Goal: Information Seeking & Learning: Find contact information

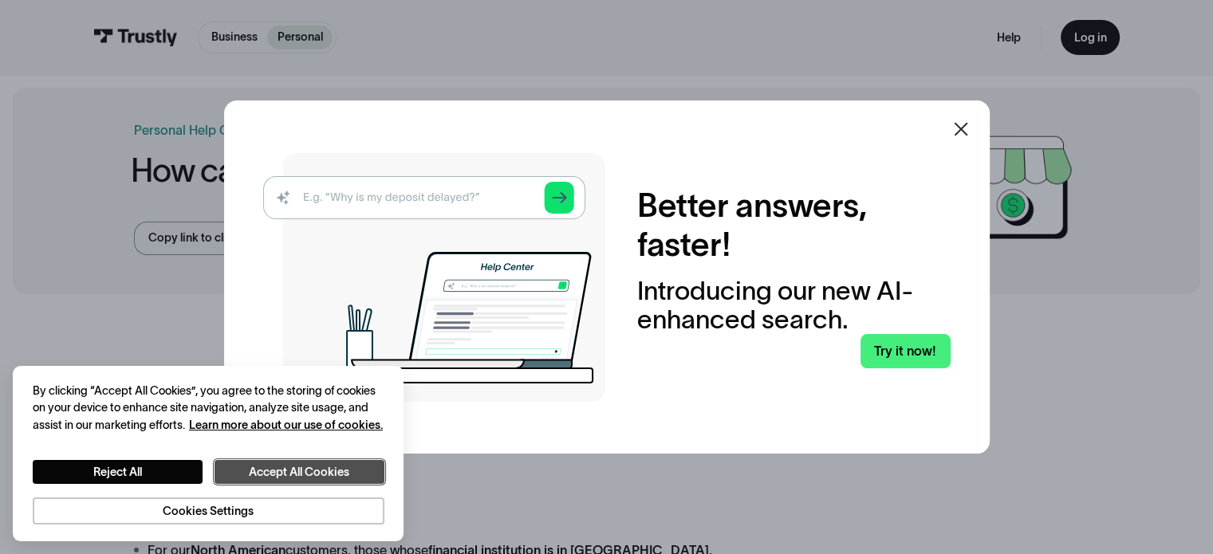
drag, startPoint x: 328, startPoint y: 474, endPoint x: 709, endPoint y: 274, distance: 430.5
click at [330, 474] on button "Accept All Cookies" at bounding box center [299, 472] width 170 height 25
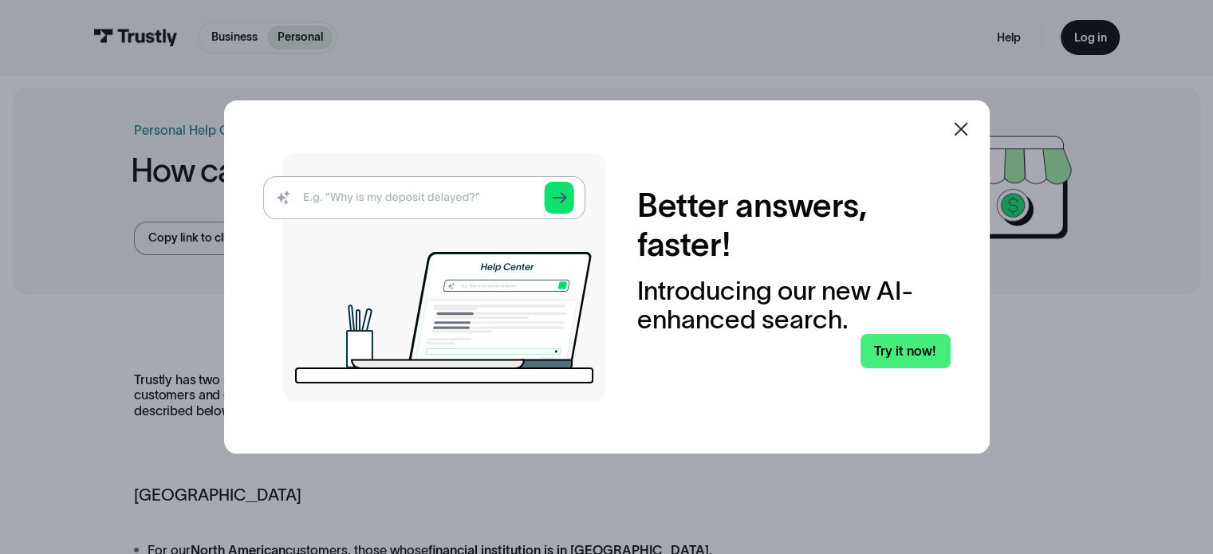
click at [966, 120] on icon at bounding box center [960, 129] width 19 height 19
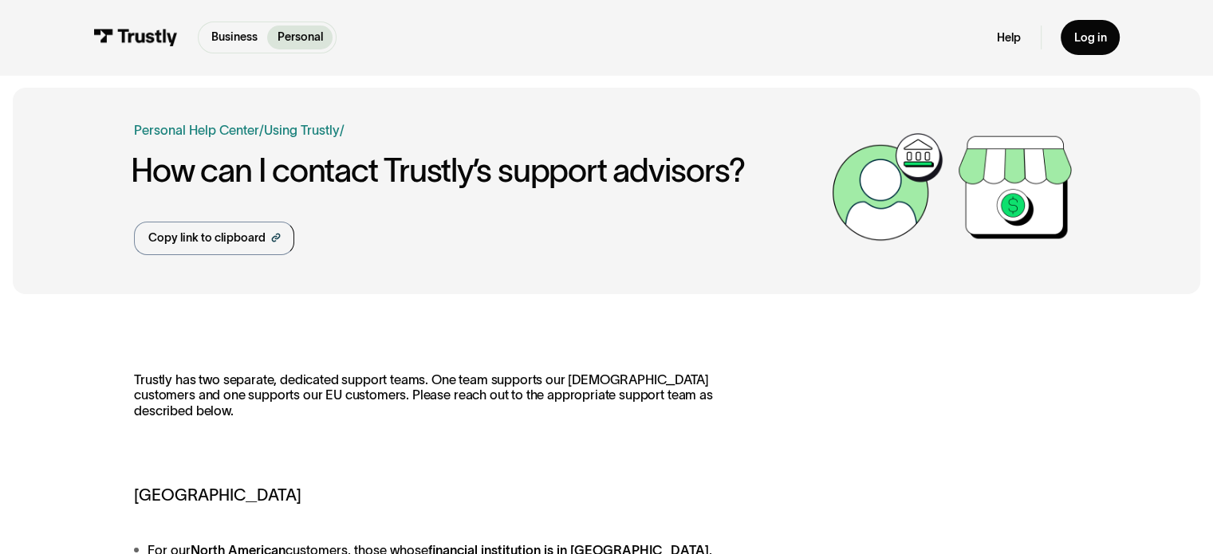
scroll to position [319, 0]
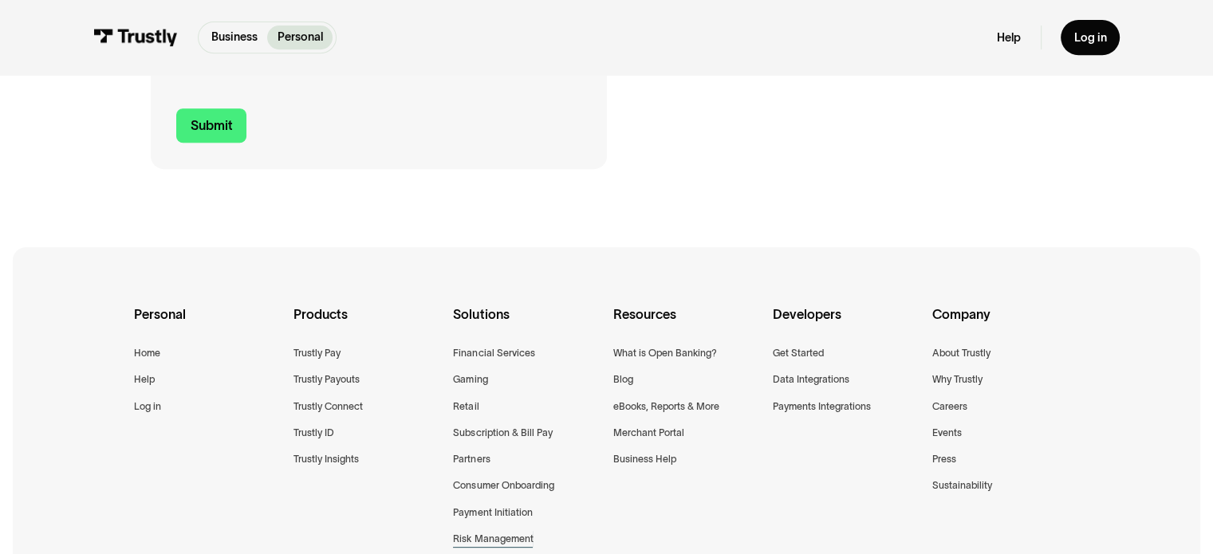
scroll to position [928, 0]
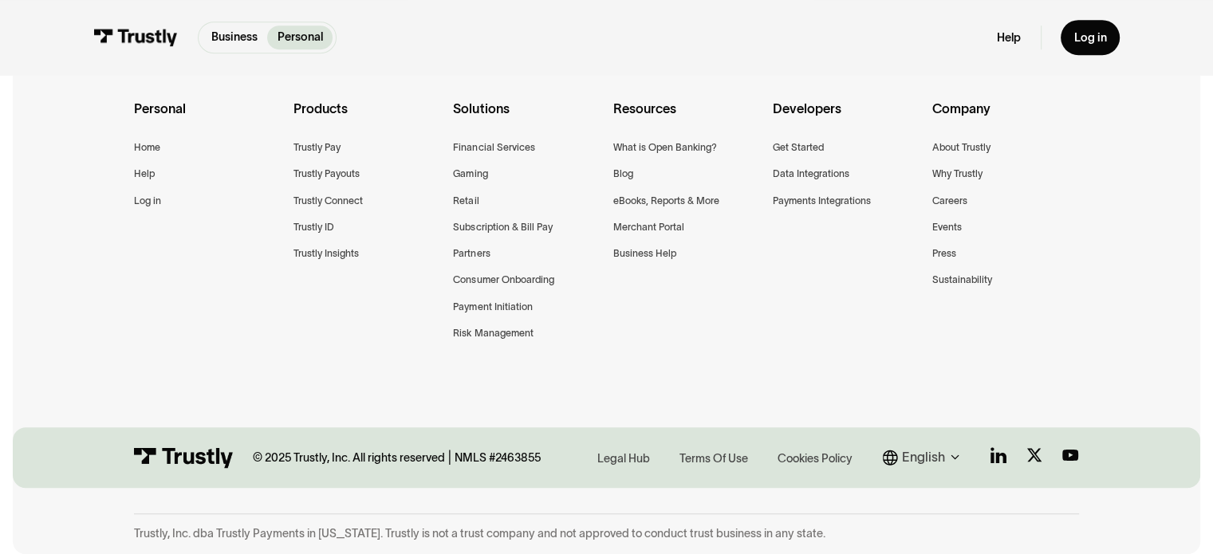
click at [739, 388] on div "Personal Home Help Log in Products Trustly Pay Trustly Payouts Trustly Connect …" at bounding box center [606, 240] width 944 height 399
click at [144, 175] on div "Help" at bounding box center [144, 173] width 21 height 17
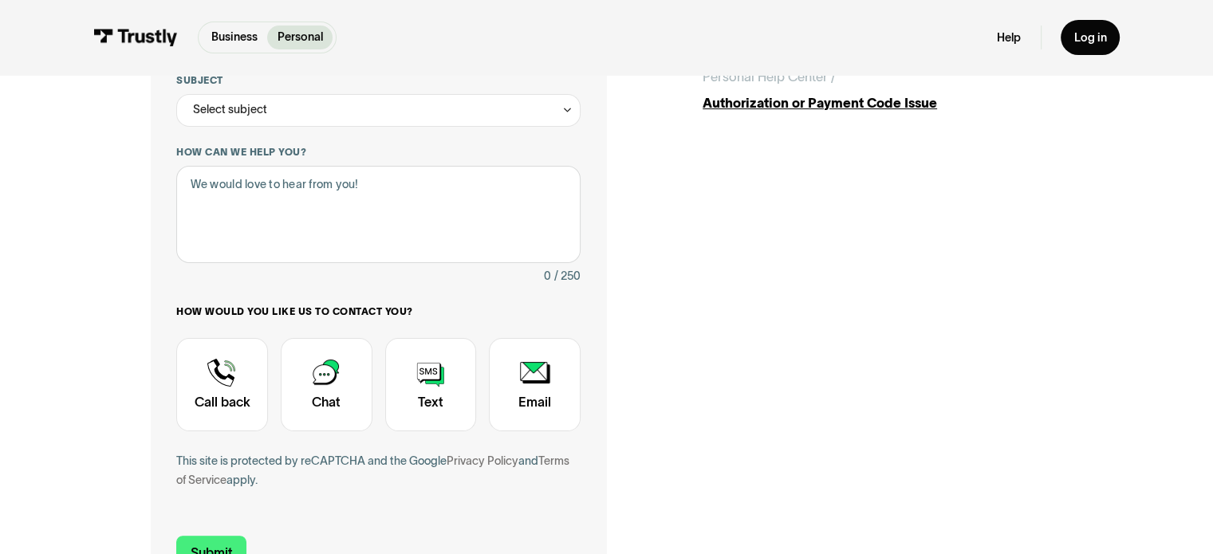
scroll to position [0, 0]
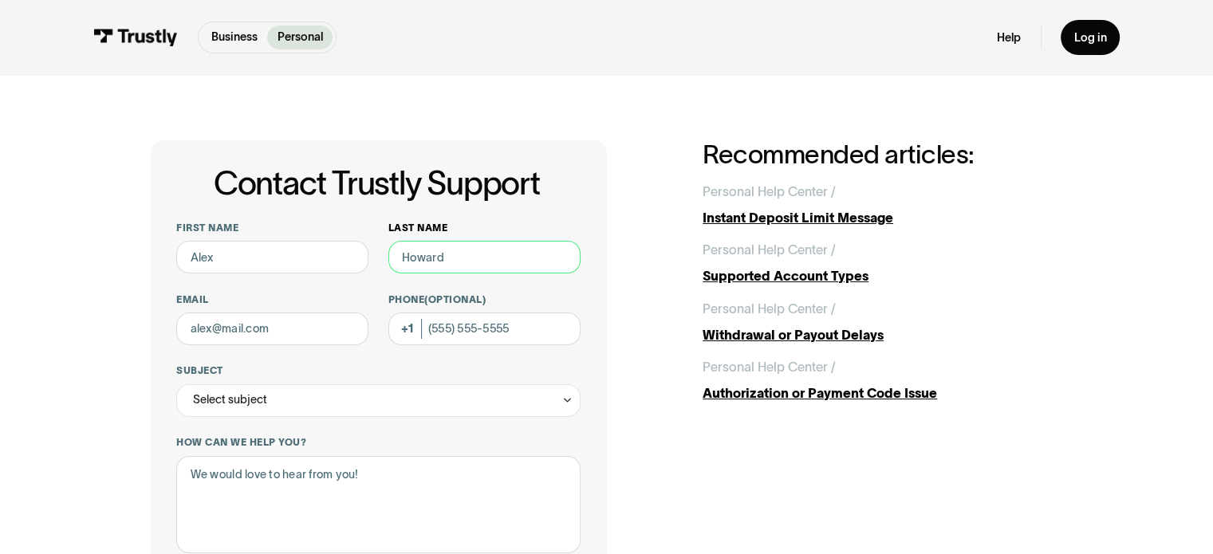
click at [507, 258] on input "Last name" at bounding box center [484, 257] width 192 height 33
click at [522, 333] on input "Phone (Optional)" at bounding box center [484, 329] width 192 height 33
click at [515, 296] on label "Phone (Optional)" at bounding box center [484, 299] width 192 height 13
click at [515, 313] on input "Phone (Optional)" at bounding box center [484, 329] width 192 height 33
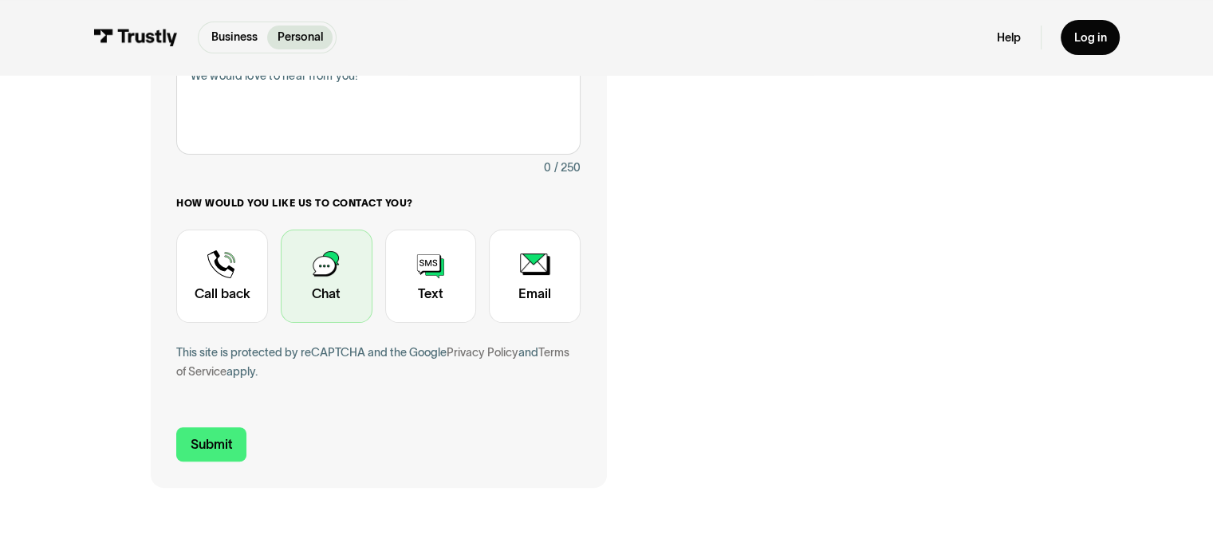
click at [360, 293] on div "Contact Trustly Support" at bounding box center [327, 277] width 92 height 94
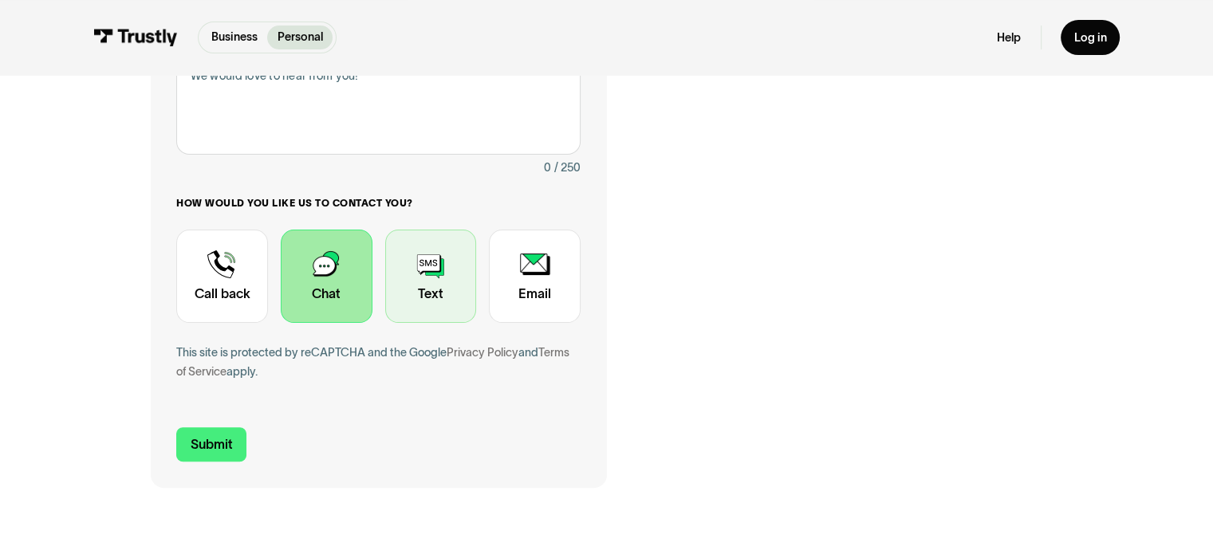
click at [421, 303] on div "Contact Trustly Support" at bounding box center [431, 277] width 92 height 94
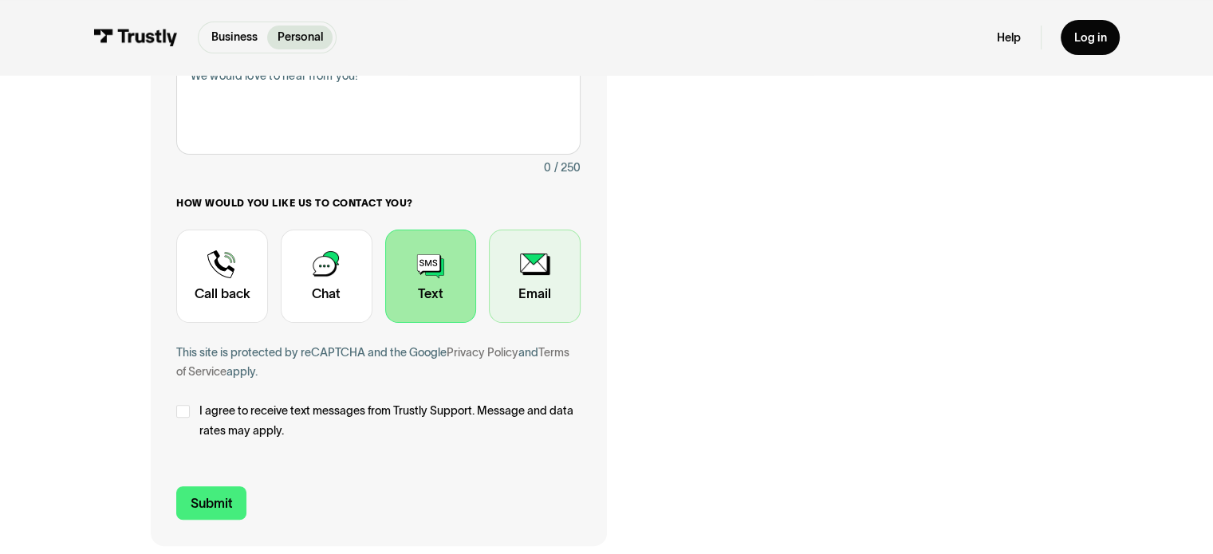
click at [538, 296] on div "Contact Trustly Support" at bounding box center [535, 277] width 92 height 94
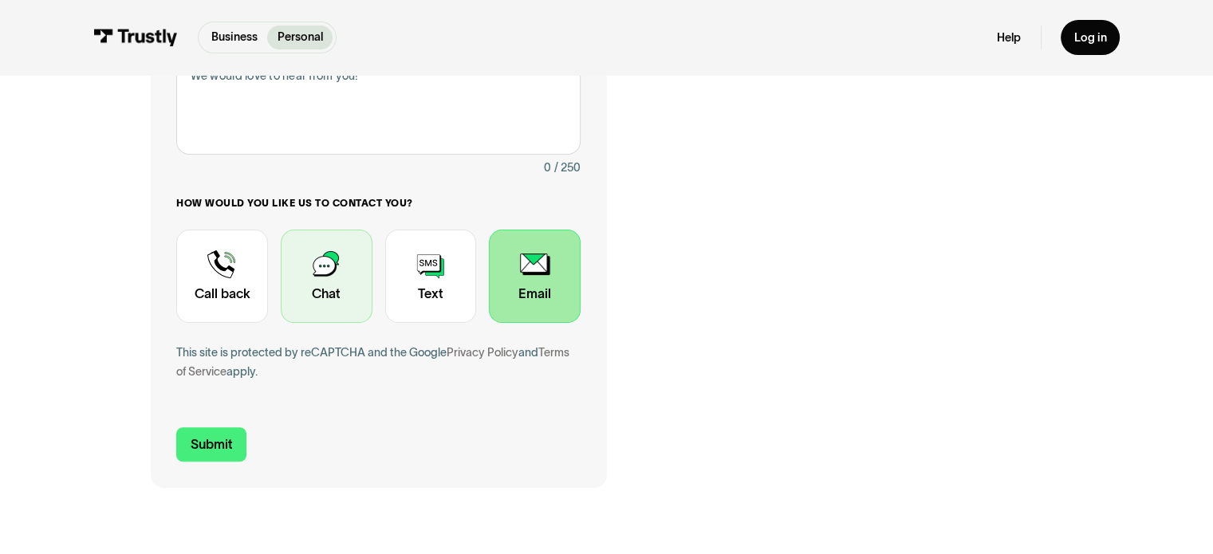
click at [325, 296] on div "Contact Trustly Support" at bounding box center [327, 277] width 92 height 94
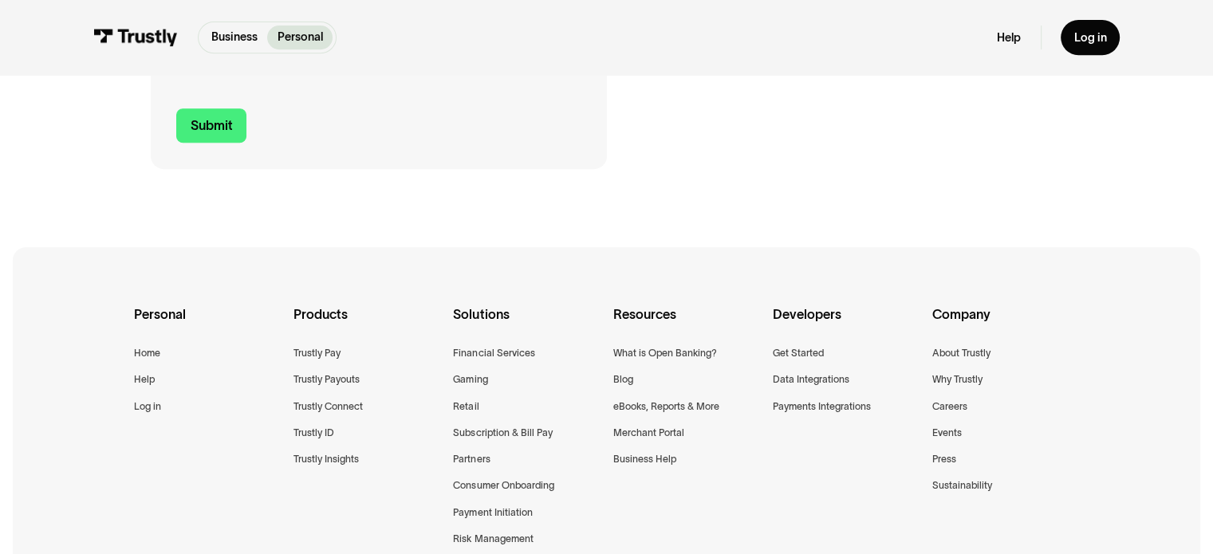
scroll to position [928, 0]
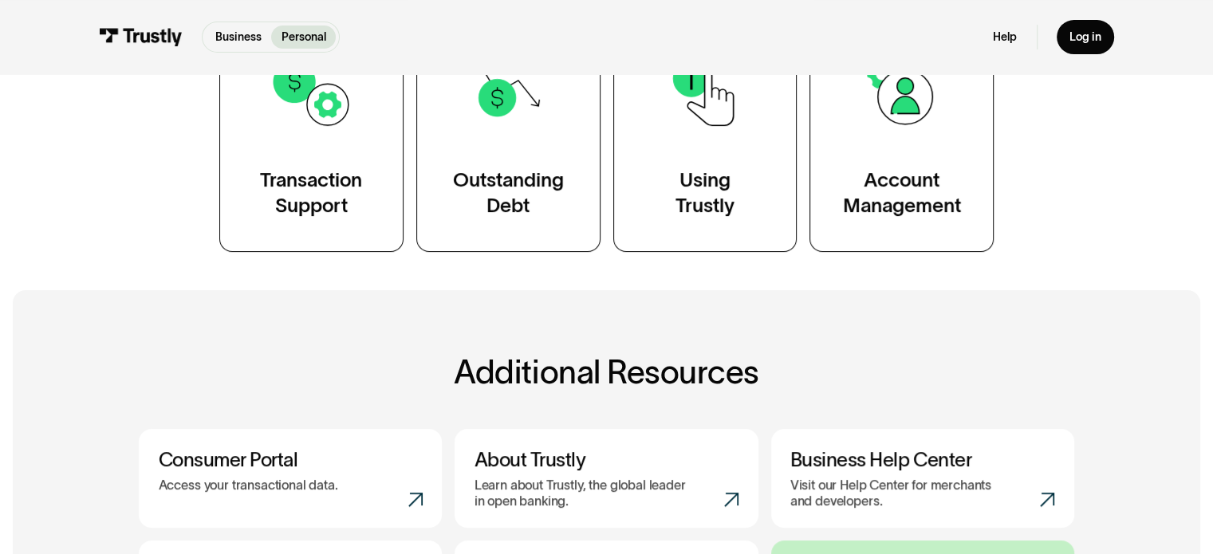
scroll to position [718, 0]
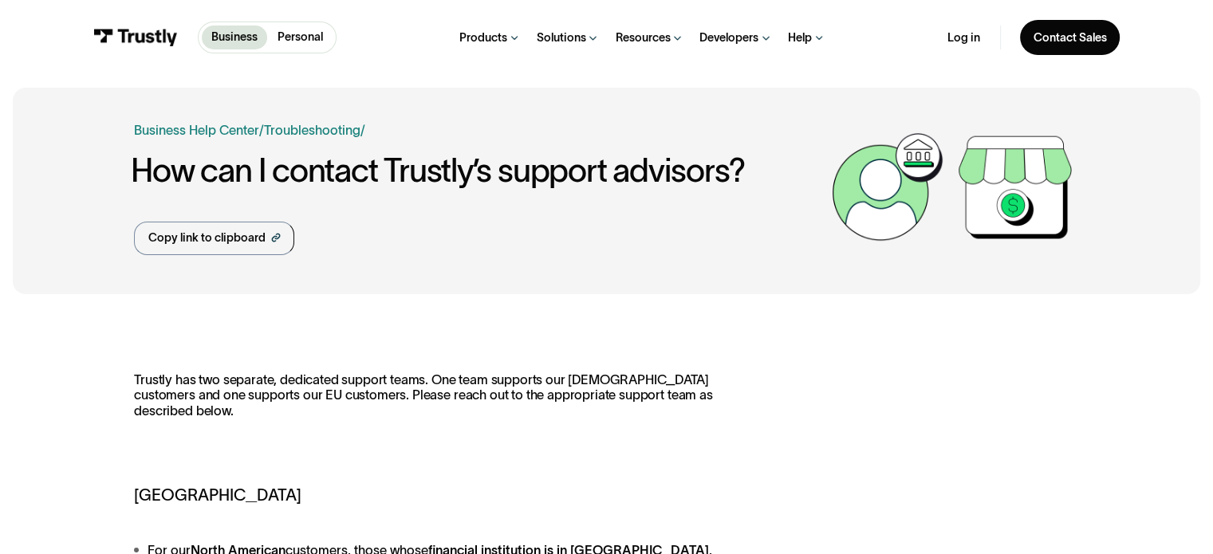
scroll to position [239, 0]
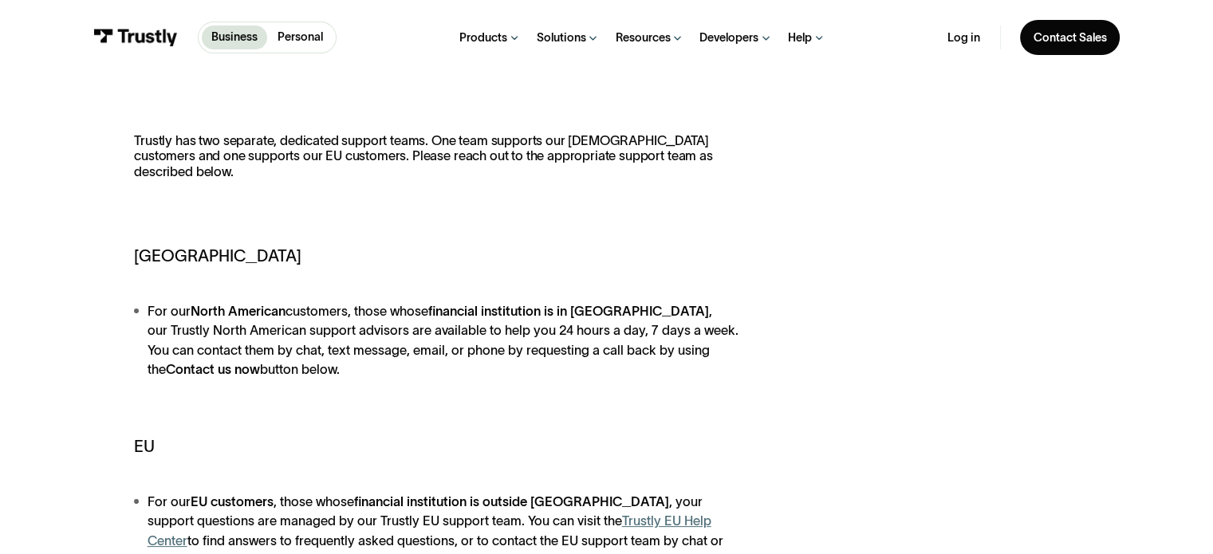
click at [491, 305] on strong "financial institution is in [GEOGRAPHIC_DATA]" at bounding box center [568, 311] width 281 height 14
click at [494, 310] on strong "financial institution is in [GEOGRAPHIC_DATA]" at bounding box center [568, 311] width 281 height 14
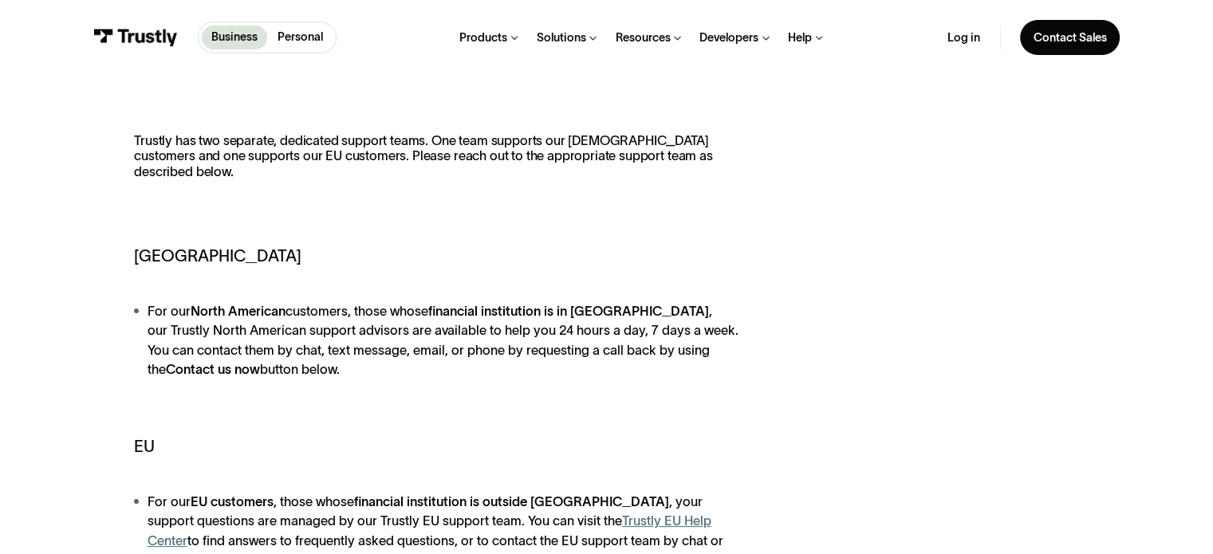
click at [494, 310] on strong "financial institution is in [GEOGRAPHIC_DATA]" at bounding box center [568, 311] width 281 height 14
click at [496, 322] on li "For our [DEMOGRAPHIC_DATA] customers, those whose financial institution is in […" at bounding box center [438, 340] width 608 height 78
drag, startPoint x: 496, startPoint y: 322, endPoint x: 502, endPoint y: 332, distance: 11.8
click at [496, 323] on li "For our [DEMOGRAPHIC_DATA] customers, those whose financial institution is in […" at bounding box center [438, 340] width 608 height 78
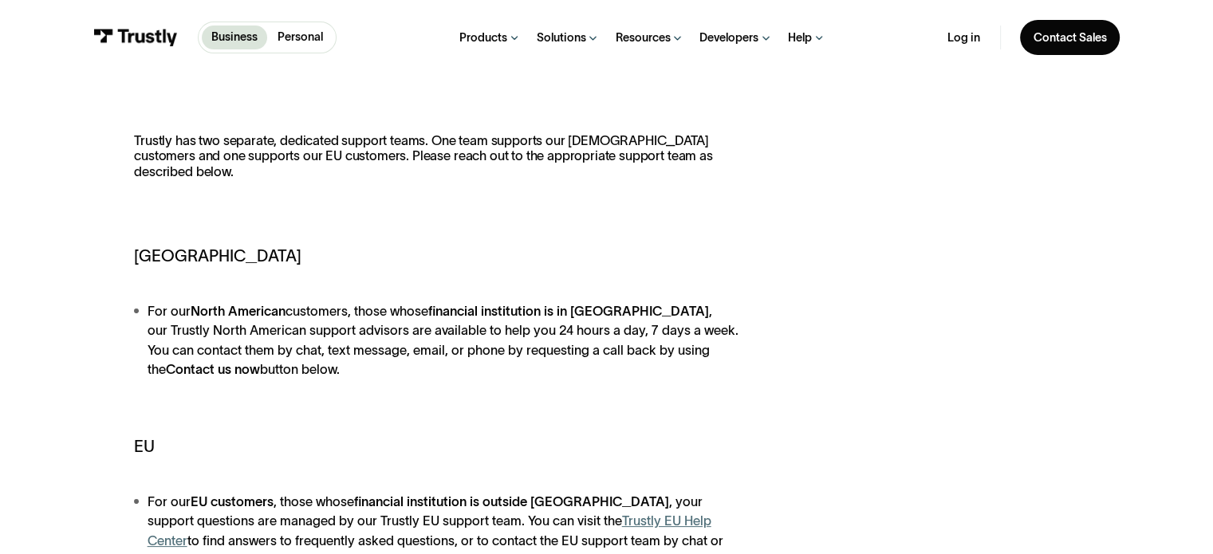
click at [502, 332] on li "For our [DEMOGRAPHIC_DATA] customers, those whose financial institution is in […" at bounding box center [438, 340] width 608 height 78
click at [623, 354] on li "For our [DEMOGRAPHIC_DATA] customers, those whose financial institution is in […" at bounding box center [438, 340] width 608 height 78
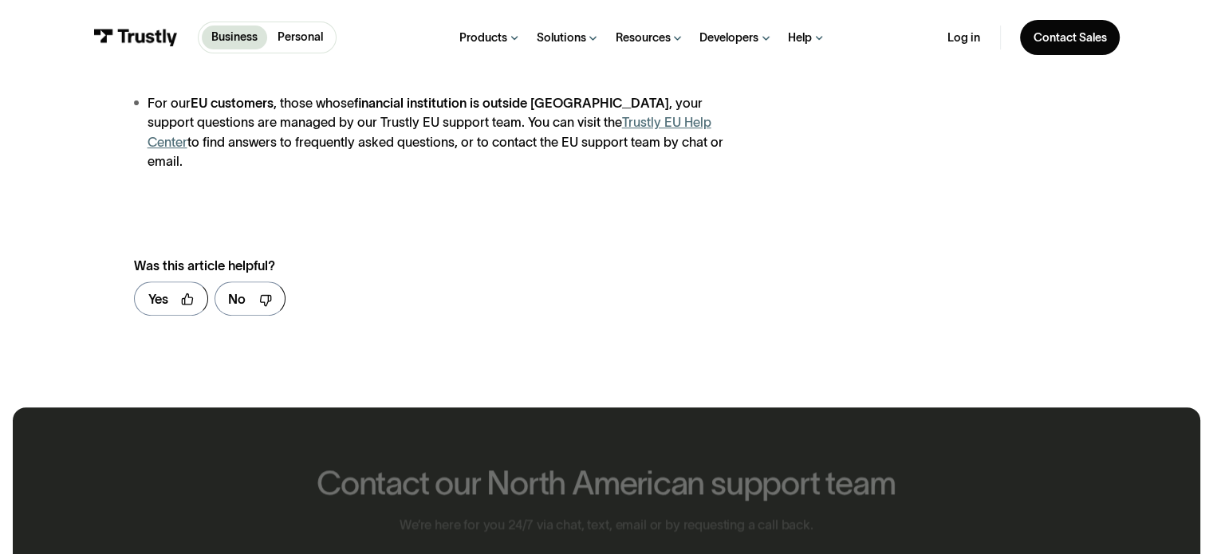
scroll to position [957, 0]
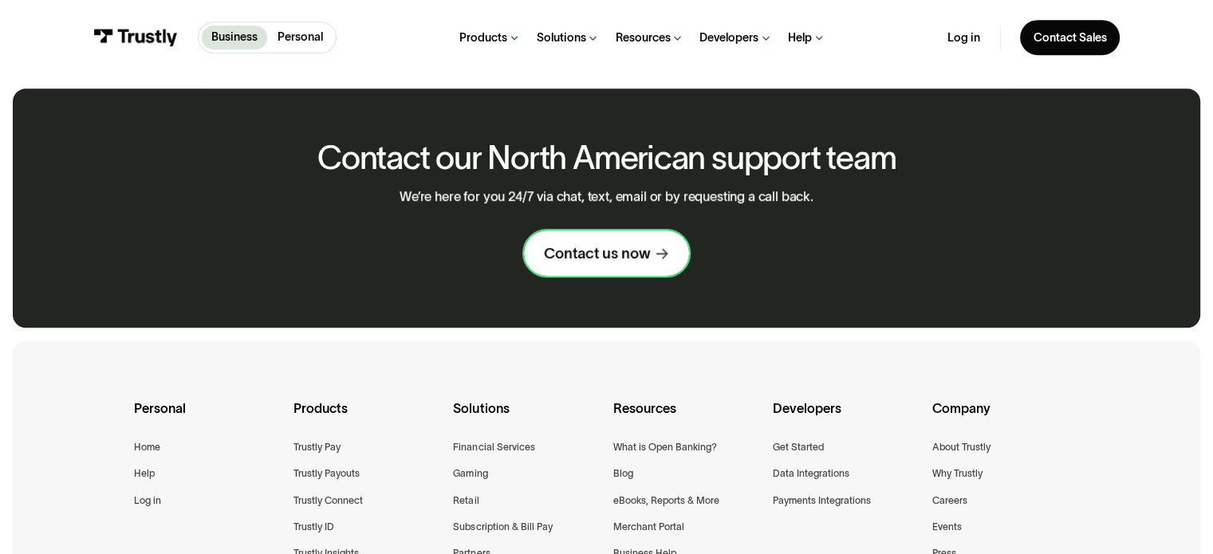
click at [608, 248] on link "Contact us now" at bounding box center [606, 252] width 164 height 45
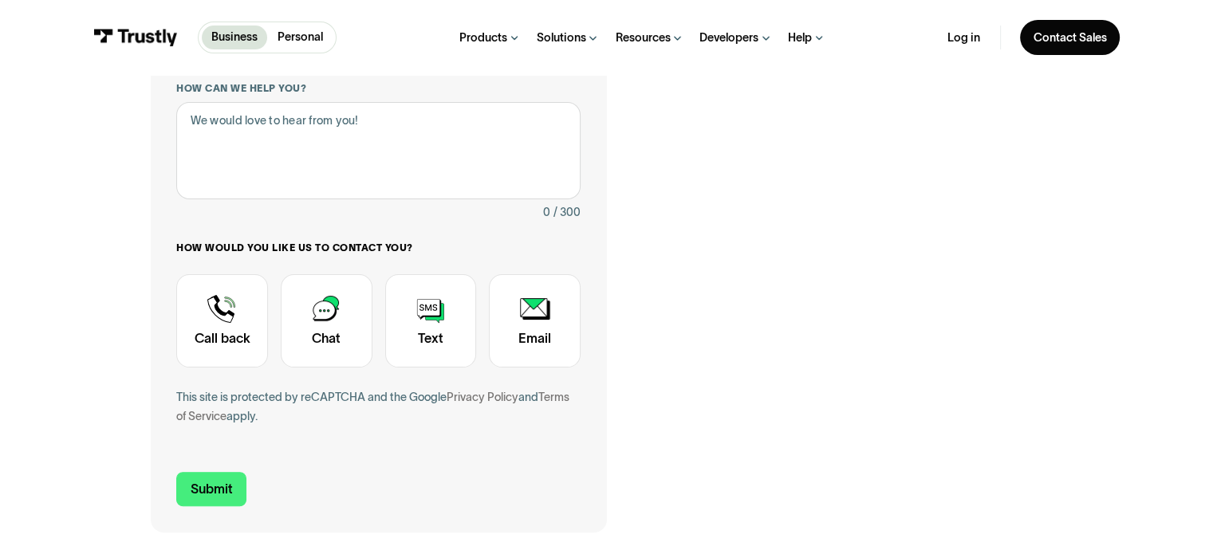
scroll to position [35, 0]
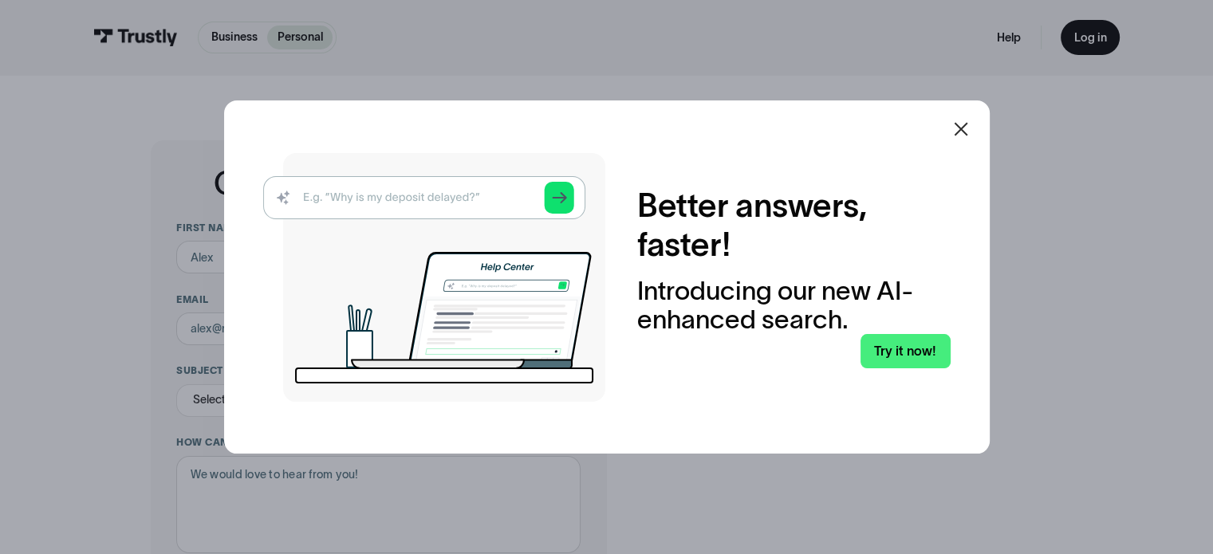
click at [587, 163] on img at bounding box center [434, 277] width 342 height 249
